Goal: Find specific page/section: Find specific page/section

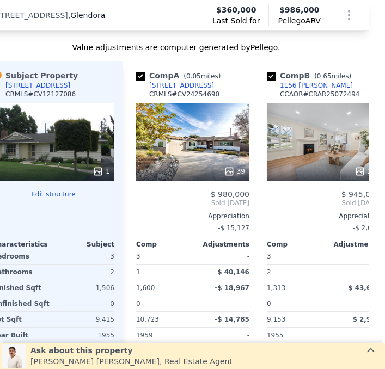
scroll to position [1120, 16]
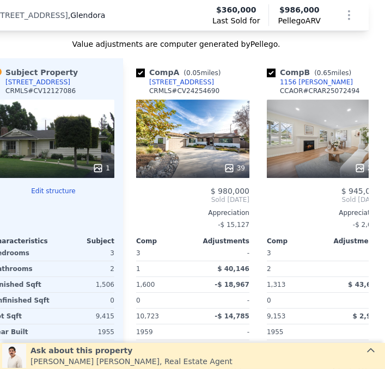
click at [93, 166] on icon at bounding box center [98, 168] width 11 height 11
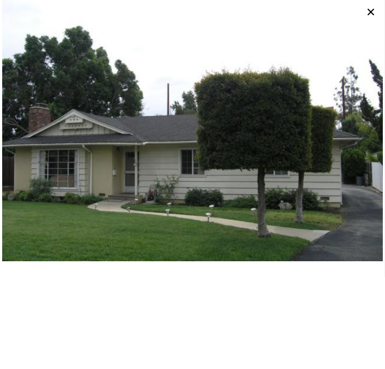
scroll to position [0, 0]
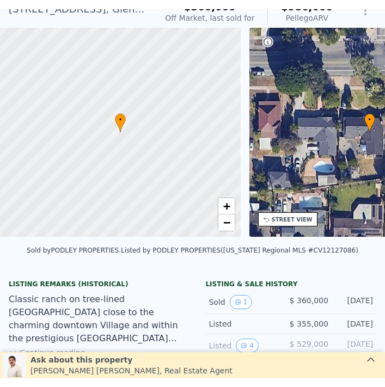
scroll to position [4, 0]
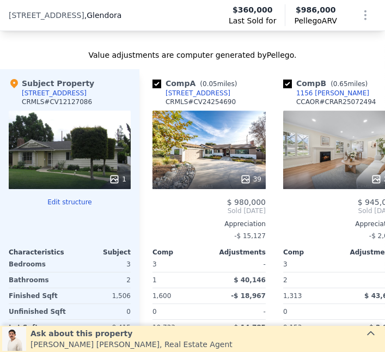
scroll to position [1110, 0]
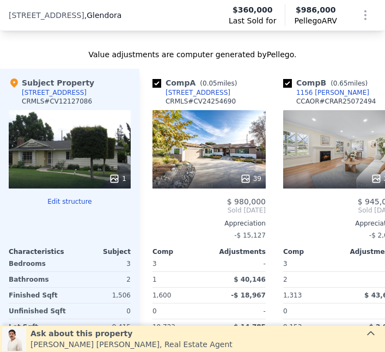
click at [112, 176] on icon at bounding box center [114, 178] width 7 height 7
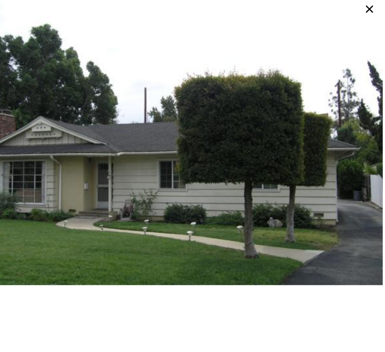
scroll to position [2, 0]
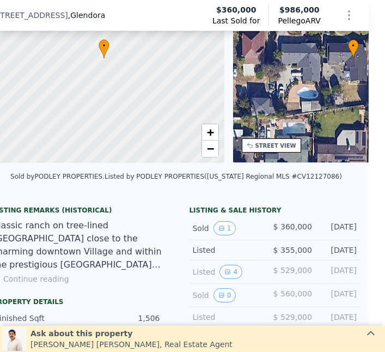
scroll to position [4, 16]
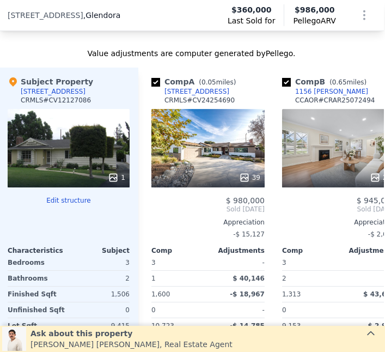
scroll to position [1110, 1]
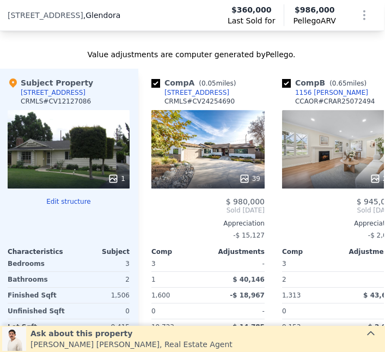
click at [109, 175] on icon at bounding box center [113, 178] width 11 height 11
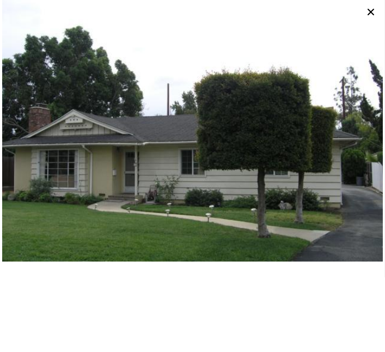
scroll to position [10, 0]
